Goal: Transaction & Acquisition: Obtain resource

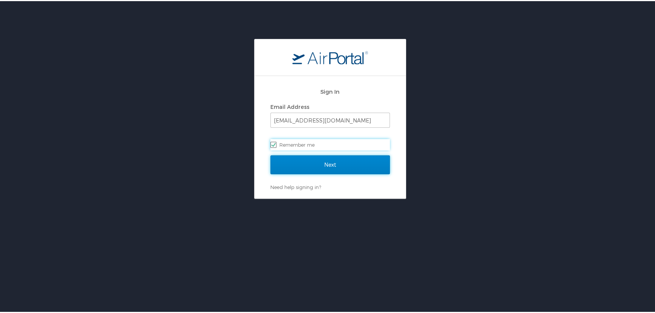
click at [344, 161] on input "Next" at bounding box center [330, 163] width 120 height 19
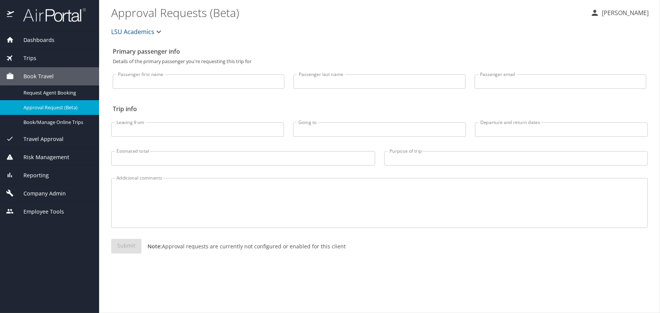
click at [37, 56] on div "Trips" at bounding box center [49, 58] width 87 height 8
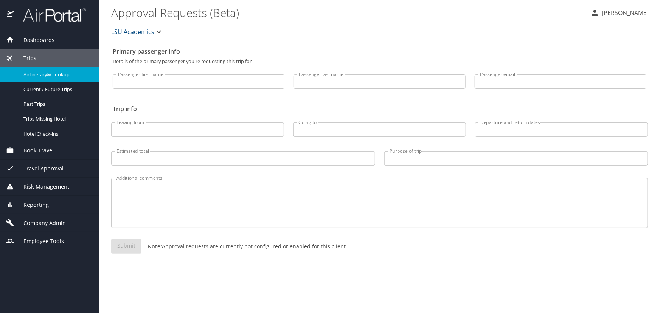
click at [49, 70] on div "Airtinerary® Lookup" at bounding box center [49, 74] width 87 height 9
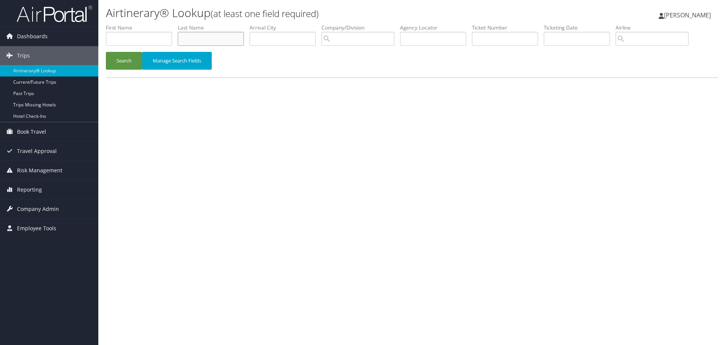
click at [201, 40] on input "text" at bounding box center [211, 39] width 66 height 14
type input "lusco"
click at [106, 52] on button "Search" at bounding box center [124, 61] width 36 height 18
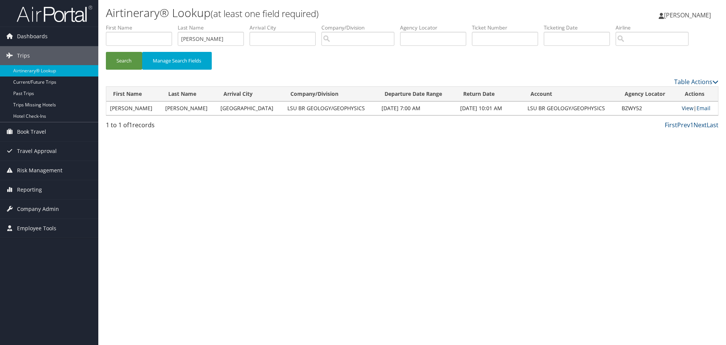
click at [682, 111] on link "View" at bounding box center [688, 107] width 12 height 7
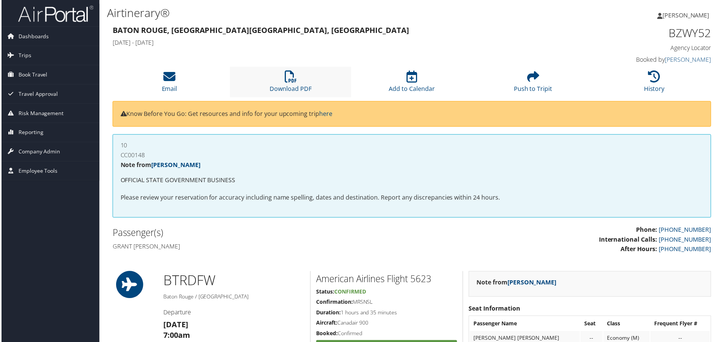
click at [275, 81] on li "Download PDF" at bounding box center [291, 82] width 122 height 31
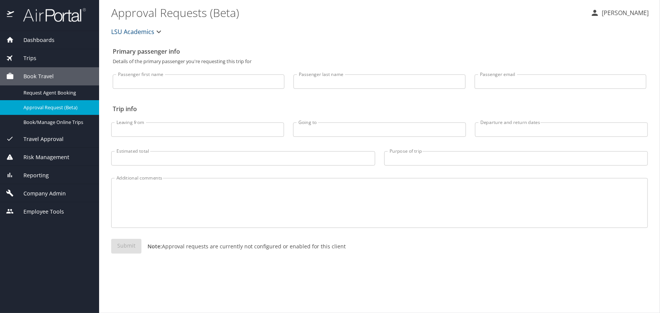
click at [34, 61] on span "Trips" at bounding box center [25, 58] width 22 height 8
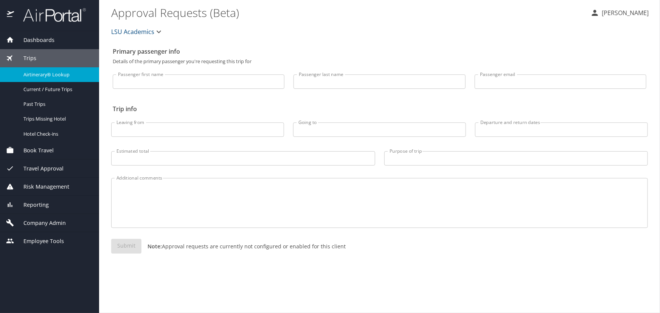
click at [37, 71] on span "Airtinerary® Lookup" at bounding box center [56, 74] width 67 height 7
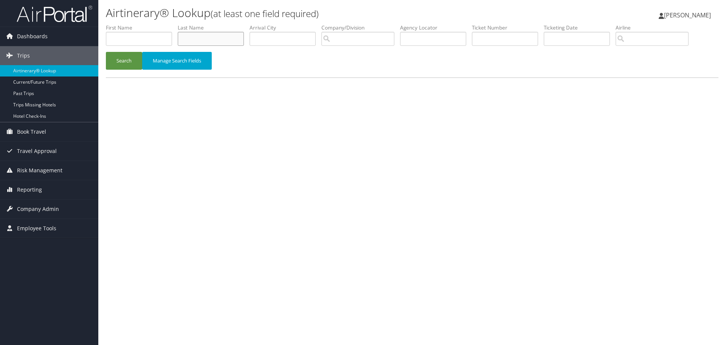
click at [195, 40] on input "text" at bounding box center [211, 39] width 66 height 14
type input "missiaggia"
click at [106, 52] on button "Search" at bounding box center [124, 61] width 36 height 18
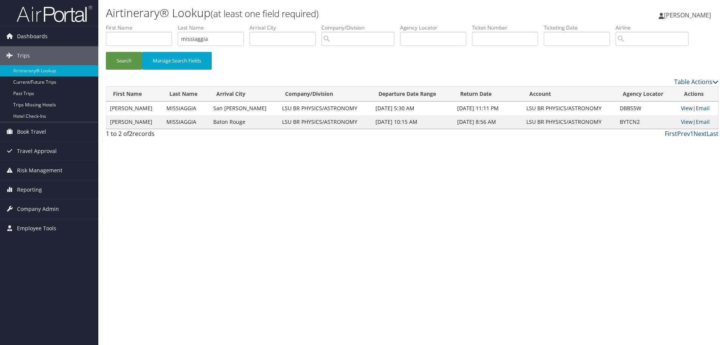
click at [681, 110] on link "View" at bounding box center [687, 107] width 12 height 7
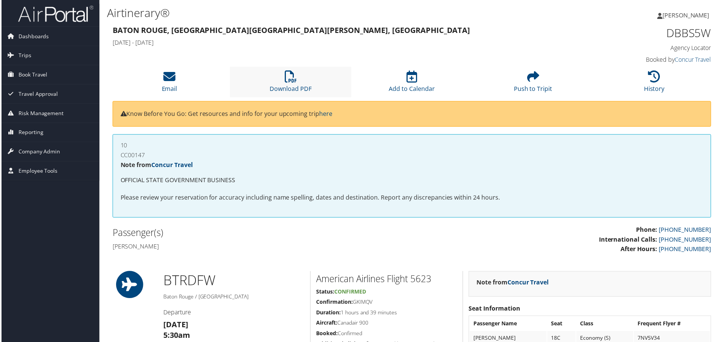
click at [282, 79] on li "Download PDF" at bounding box center [291, 82] width 122 height 31
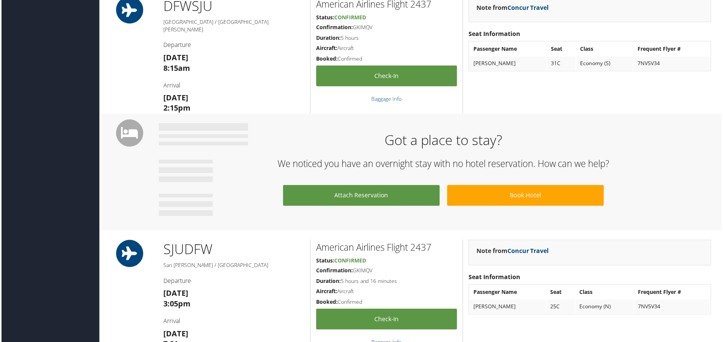
scroll to position [530, 0]
